Goal: Information Seeking & Learning: Learn about a topic

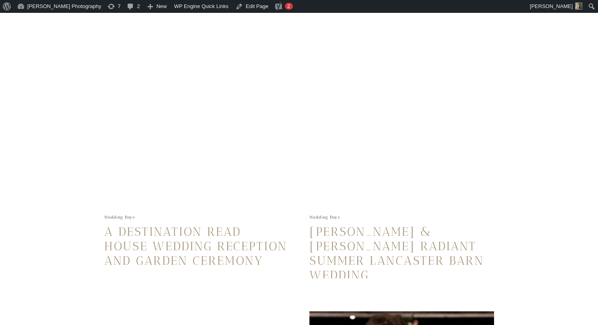
scroll to position [504, 0]
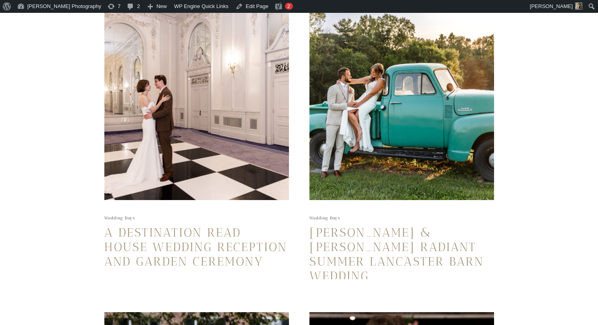
click at [254, 161] on img at bounding box center [196, 102] width 185 height 195
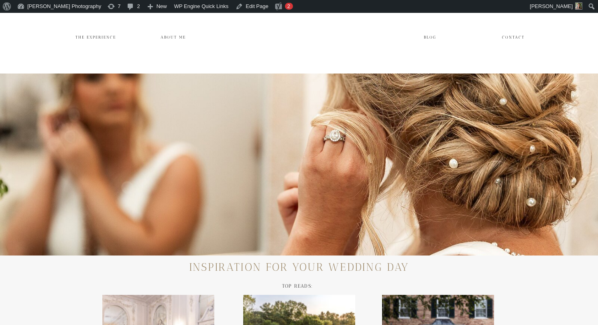
scroll to position [504, 0]
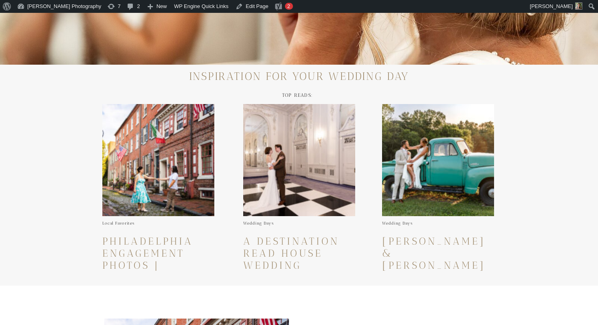
scroll to position [203, 0]
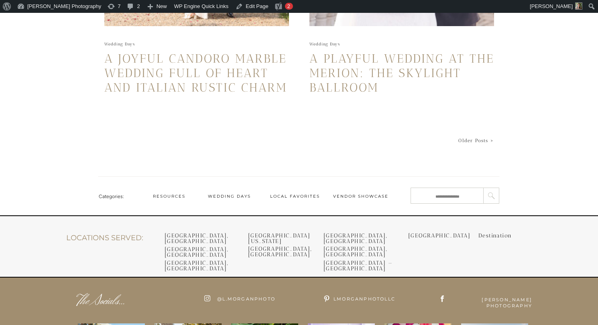
scroll to position [1925, 0]
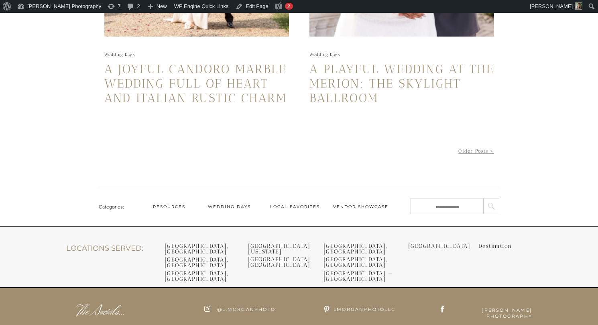
click at [476, 152] on link "Older Posts >" at bounding box center [475, 151] width 35 height 6
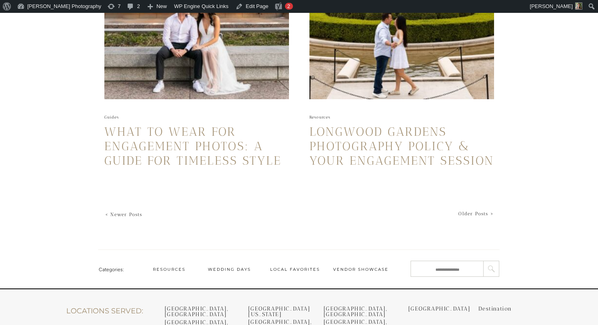
scroll to position [1903, 0]
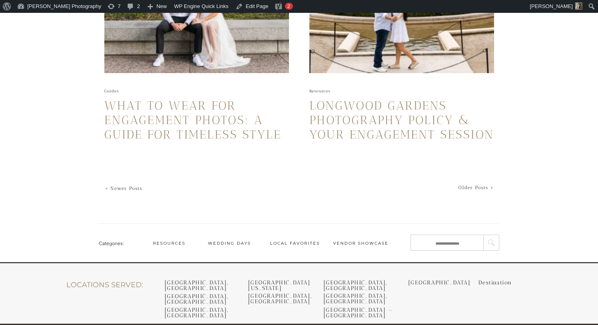
click at [471, 186] on link "Older Posts >" at bounding box center [475, 188] width 35 height 6
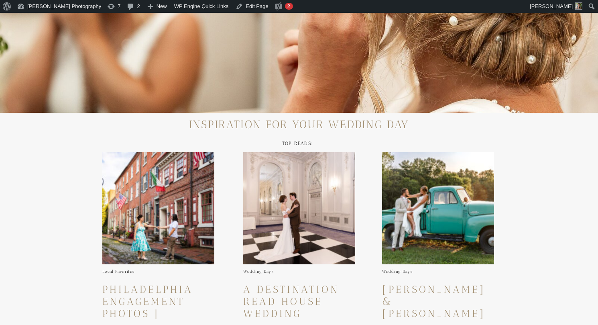
scroll to position [151, 0]
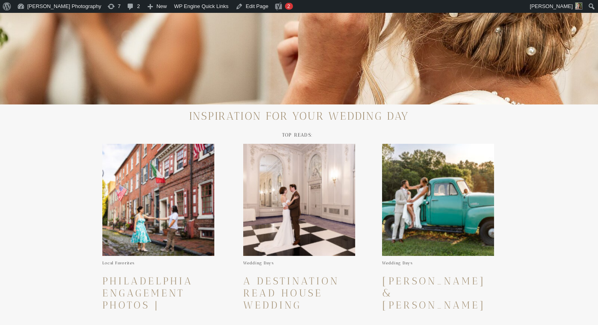
click at [180, 185] on img at bounding box center [158, 200] width 112 height 112
click at [162, 277] on link "Philadelphia Engagement Photos | Danielle and Mike in Society Hill" at bounding box center [154, 317] width 104 height 84
